Goal: Information Seeking & Learning: Learn about a topic

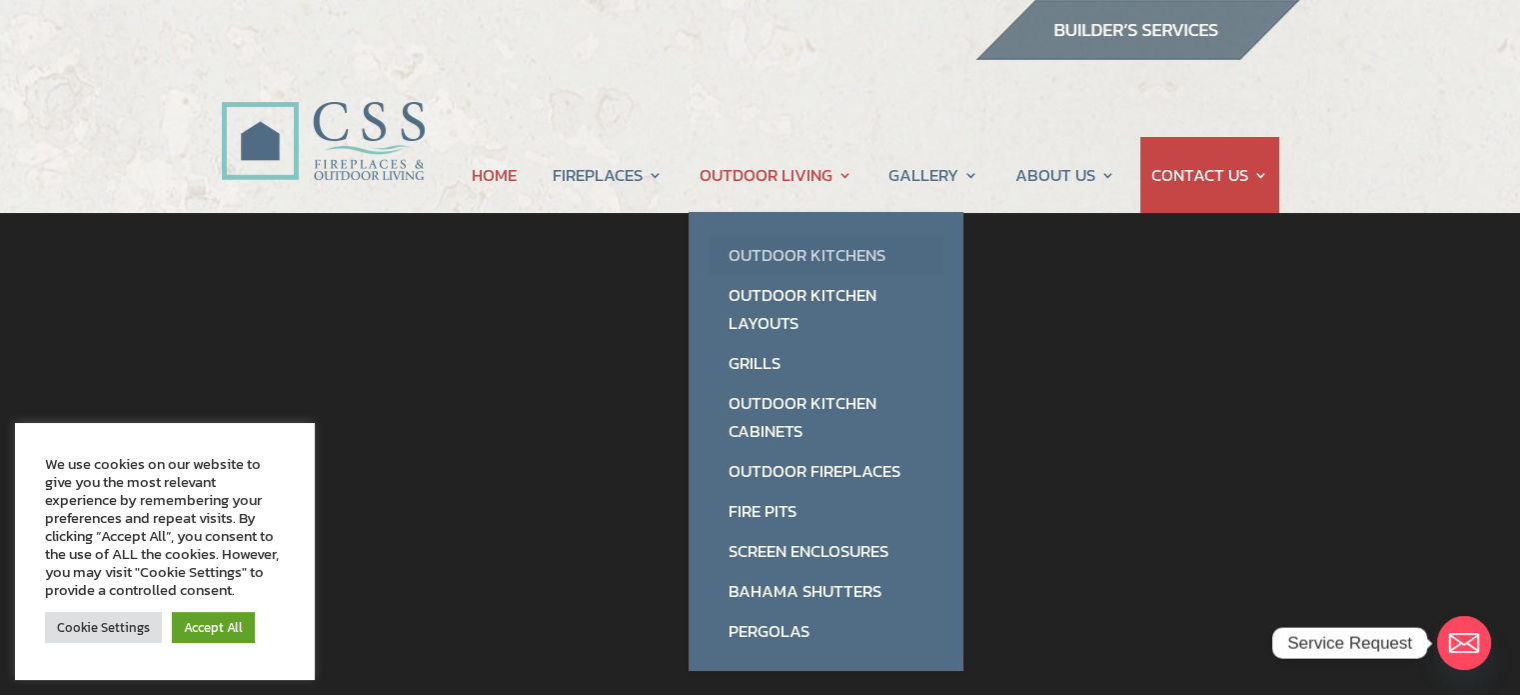
click at [775, 248] on link "Outdoor Kitchens" at bounding box center [826, 255] width 235 height 40
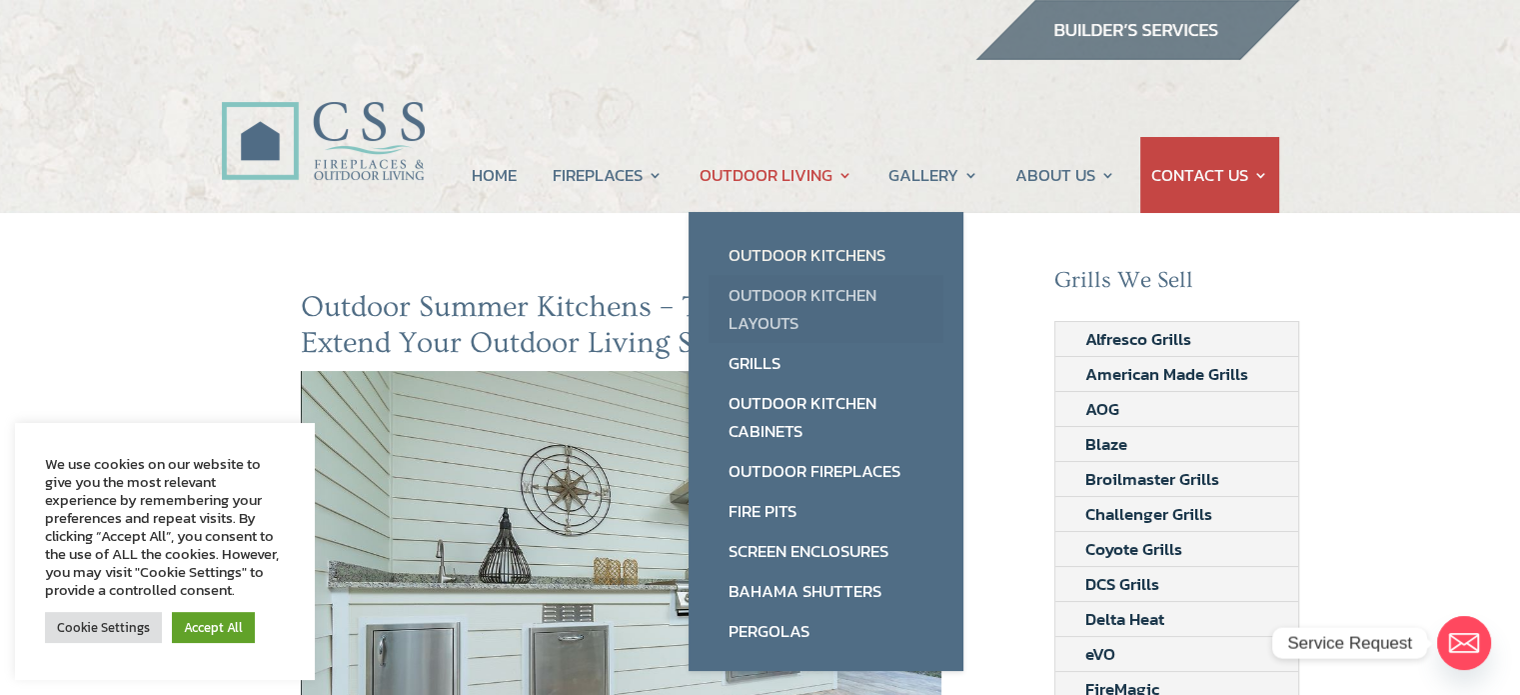
click at [755, 295] on link "Outdoor Kitchen Layouts" at bounding box center [826, 309] width 235 height 68
